Goal: Check status: Check status

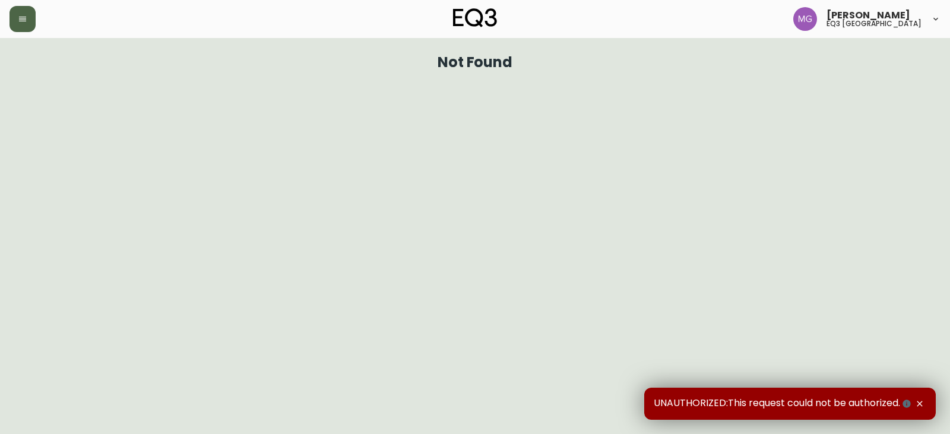
click at [25, 20] on icon "button" at bounding box center [23, 19] width 10 height 10
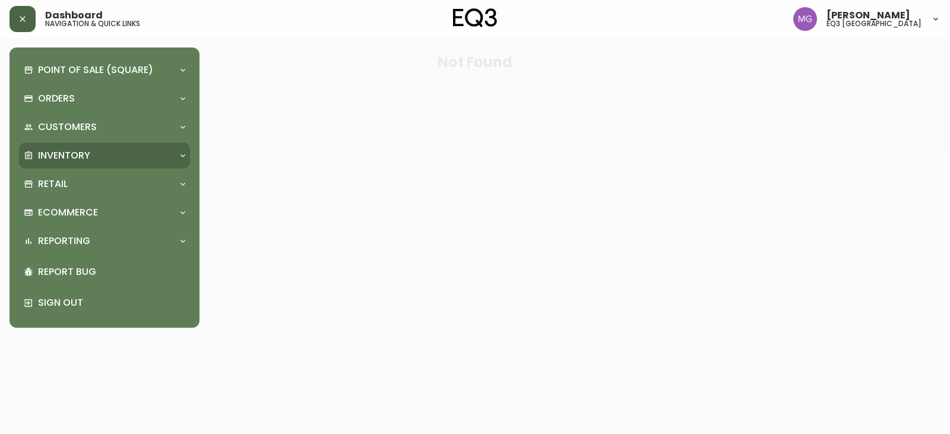
click at [80, 155] on p "Inventory" at bounding box center [64, 155] width 52 height 13
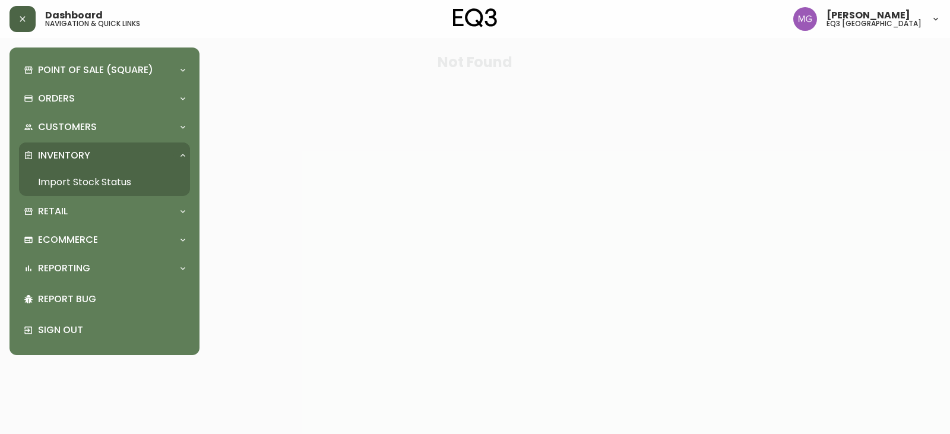
click at [80, 184] on link "Import Stock Status" at bounding box center [104, 182] width 171 height 27
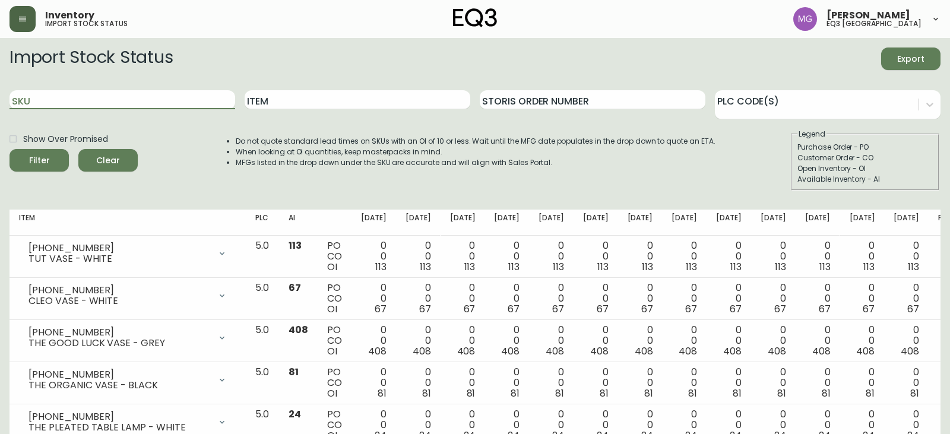
click at [139, 100] on input "SKU" at bounding box center [123, 99] width 226 height 19
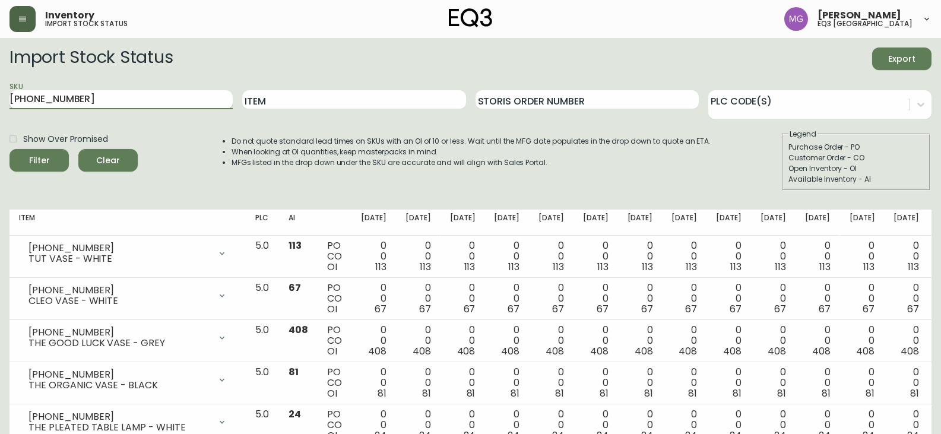
type input "[PHONE_NUMBER]"
click at [10, 149] on button "Filter" at bounding box center [39, 160] width 59 height 23
